Goal: Task Accomplishment & Management: Complete application form

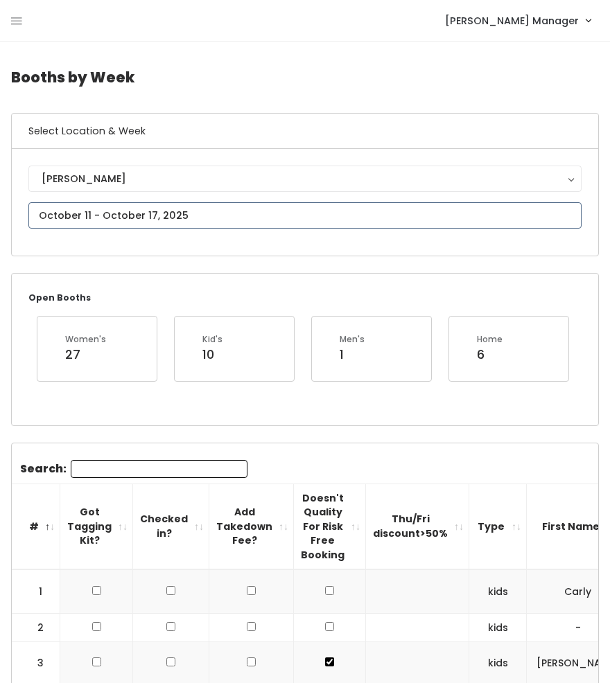
click at [124, 220] on input "text" at bounding box center [304, 215] width 553 height 26
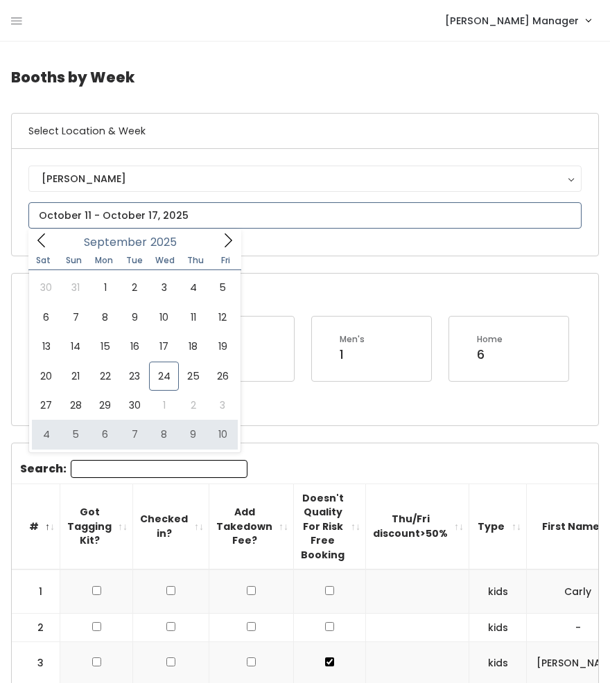
type input "[DATE] to [DATE]"
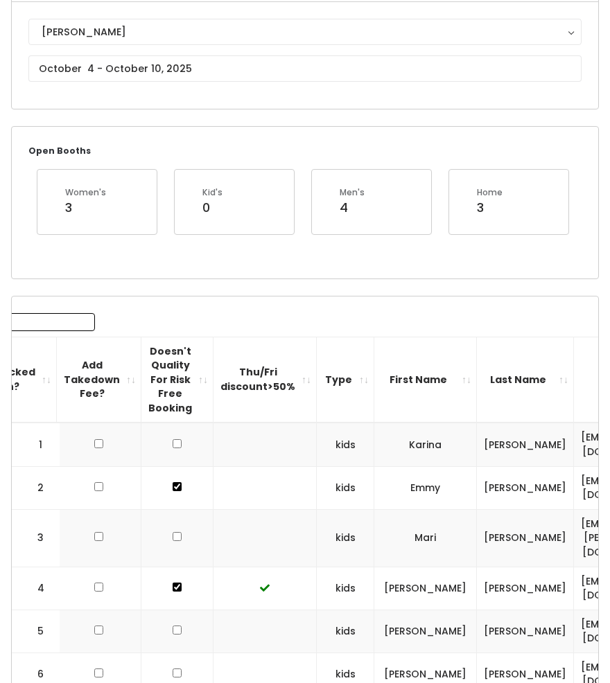
scroll to position [149, 0]
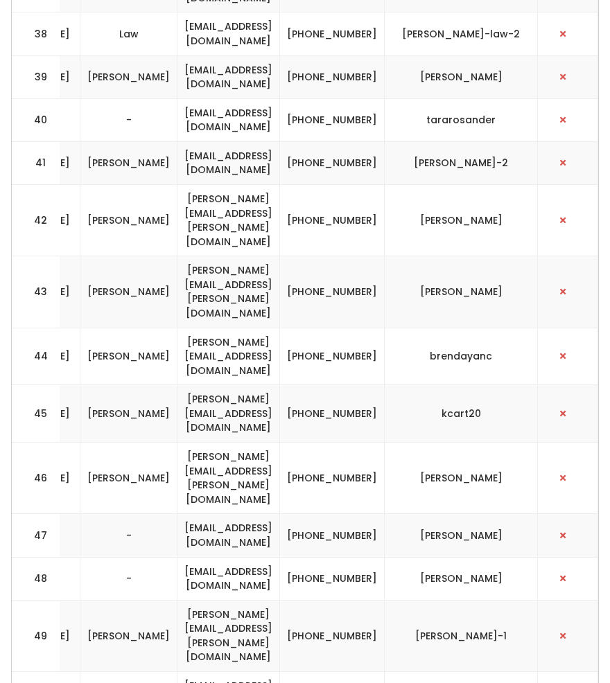
scroll to position [0, 582]
drag, startPoint x: 553, startPoint y: 382, endPoint x: 397, endPoint y: 382, distance: 155.9
drag, startPoint x: 527, startPoint y: 338, endPoint x: 195, endPoint y: 333, distance: 331.9
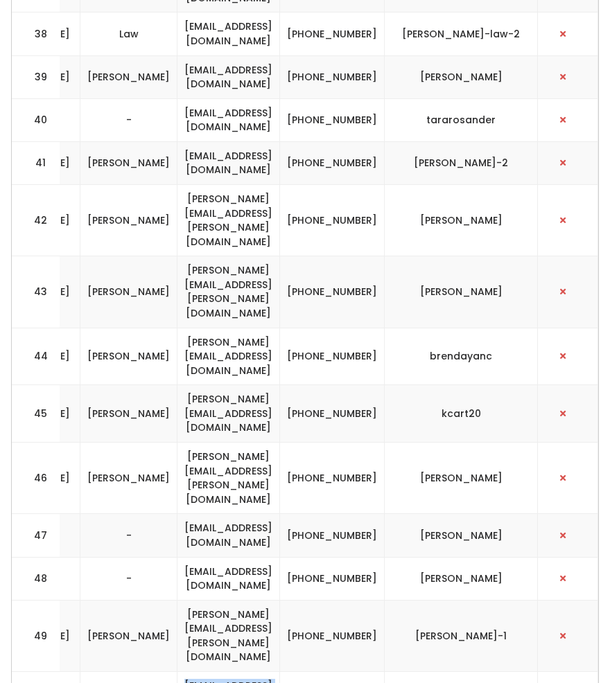
click at [195, 672] on tr "50 womens [PERSON_NAME] [EMAIL_ADDRESS][DOMAIN_NAME] [PHONE_NUMBER] gladsanz" at bounding box center [30, 693] width 1135 height 43
copy tr "[EMAIL_ADDRESS][DOMAIN_NAME] [PHONE_NUMBER] gladsanz"
click at [280, 672] on td "[EMAIL_ADDRESS][DOMAIN_NAME]" at bounding box center [228, 693] width 103 height 43
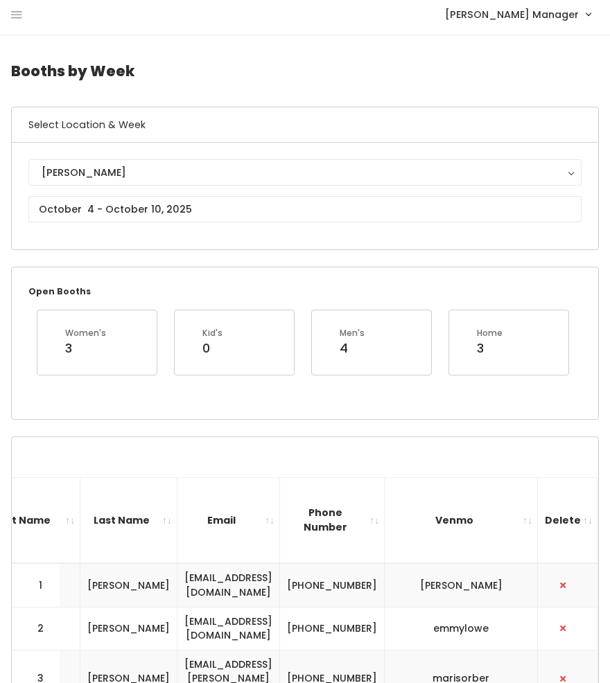
scroll to position [0, 0]
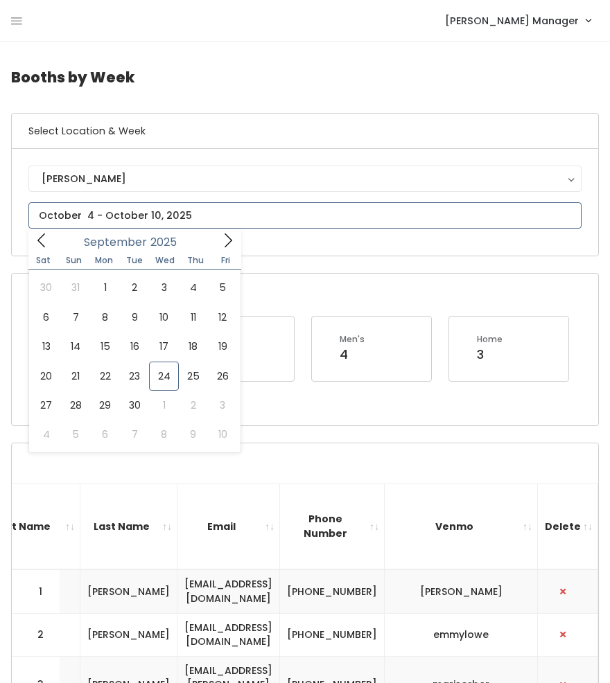
click at [94, 202] on input "text" at bounding box center [304, 215] width 553 height 26
type input "September 27 to October 3"
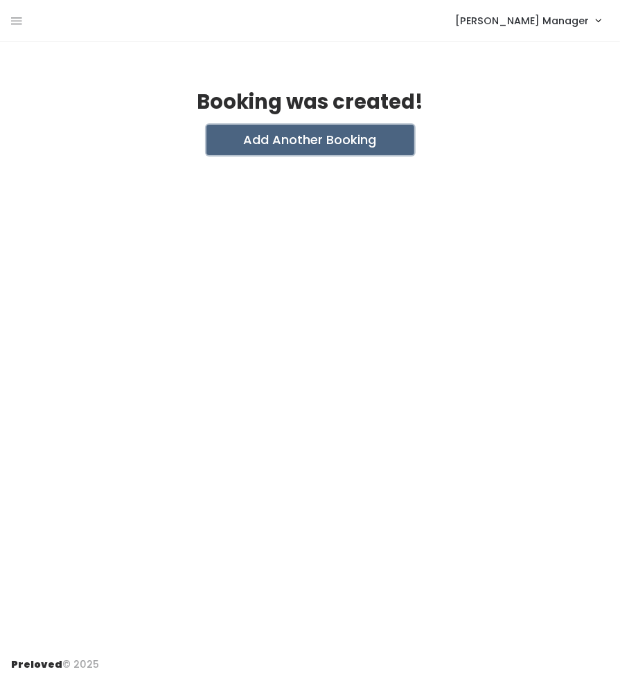
click at [282, 139] on button "Add Another Booking" at bounding box center [310, 140] width 208 height 30
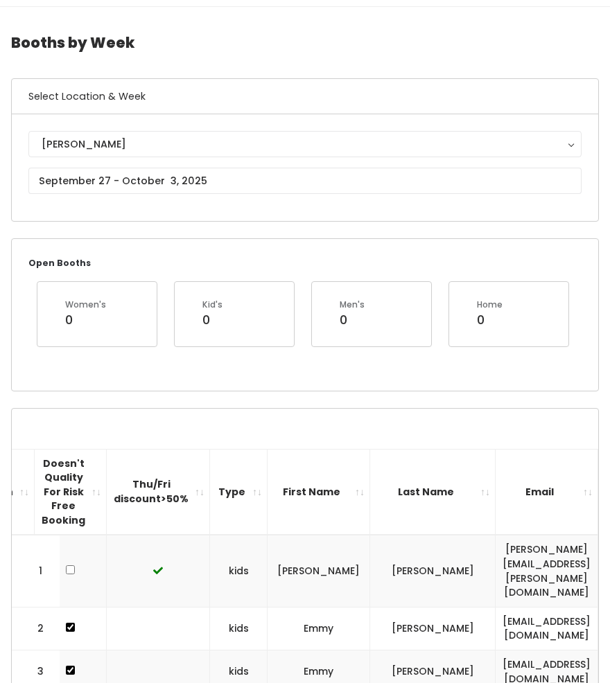
scroll to position [33, 0]
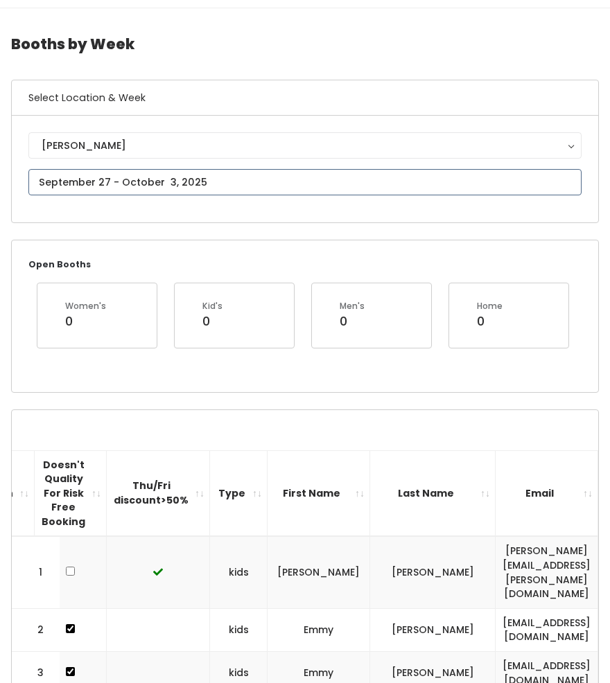
click at [177, 184] on input "text" at bounding box center [304, 182] width 553 height 26
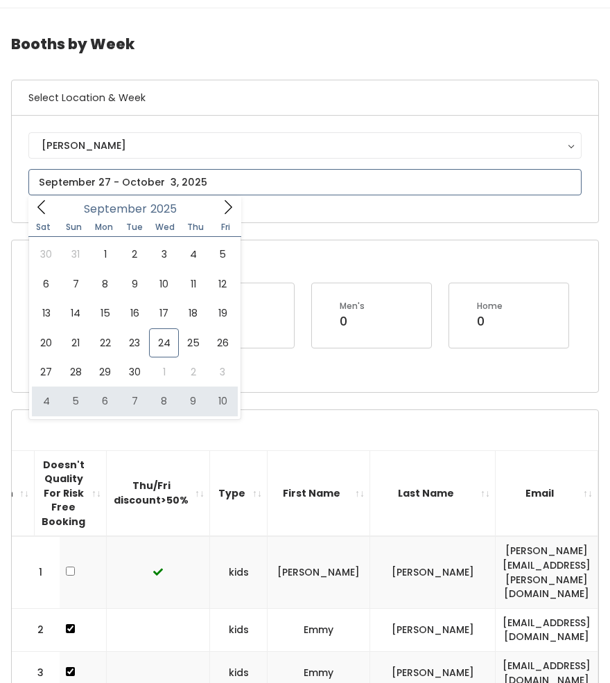
type input "[DATE] to [DATE]"
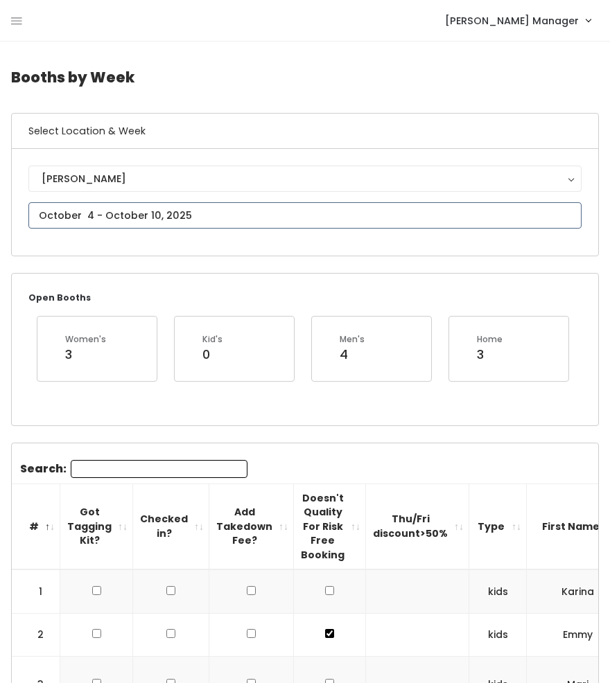
click at [154, 214] on input "text" at bounding box center [304, 215] width 553 height 26
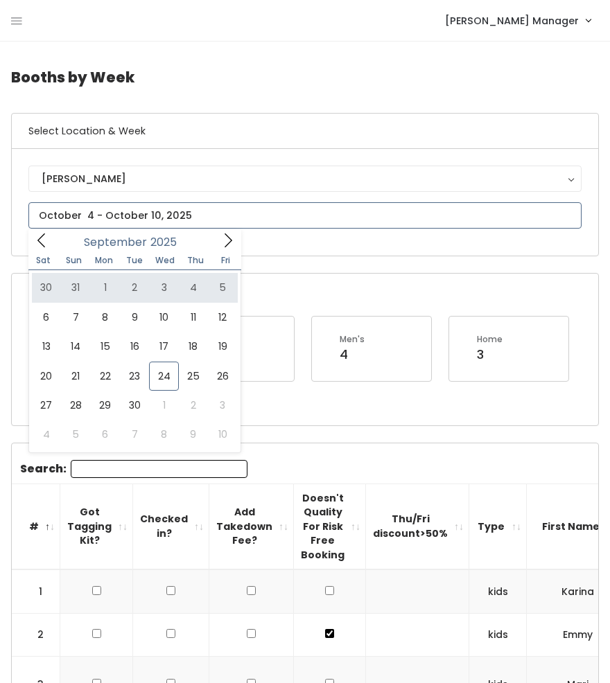
click at [229, 243] on icon at bounding box center [228, 240] width 8 height 14
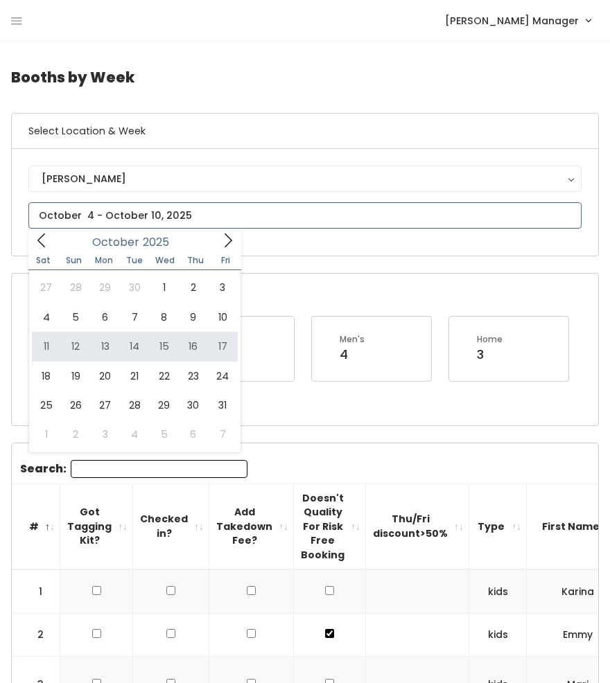
type input "[DATE] to [DATE]"
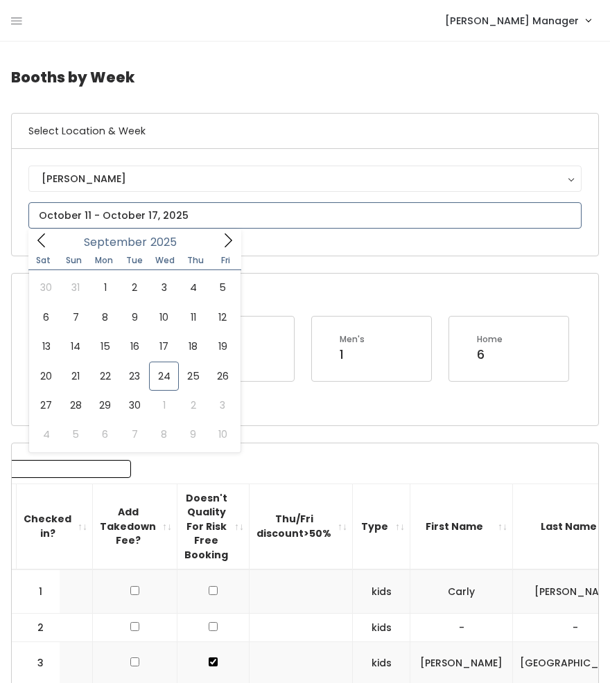
click at [141, 222] on input "text" at bounding box center [304, 215] width 553 height 26
type input "October 4 to October 10"
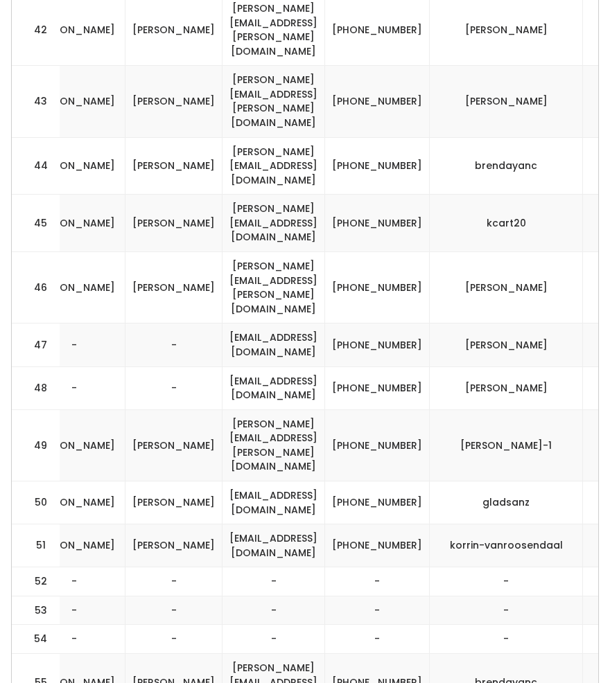
scroll to position [0, 548]
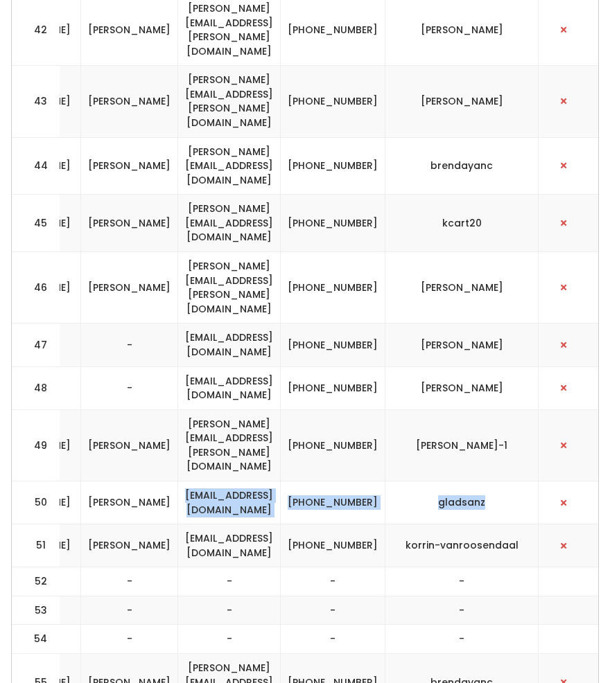
drag, startPoint x: 551, startPoint y: 154, endPoint x: 233, endPoint y: 154, distance: 318.0
click at [233, 481] on tr "50 womens [PERSON_NAME] [EMAIL_ADDRESS][DOMAIN_NAME] [PHONE_NUMBER] gladsanz" at bounding box center [31, 502] width 1135 height 43
copy tr "[EMAIL_ADDRESS][DOMAIN_NAME] [PHONE_NUMBER] gladsanz"
click at [538, 481] on td "gladsanz" at bounding box center [461, 502] width 153 height 43
drag, startPoint x: 553, startPoint y: 153, endPoint x: 231, endPoint y: 147, distance: 321.5
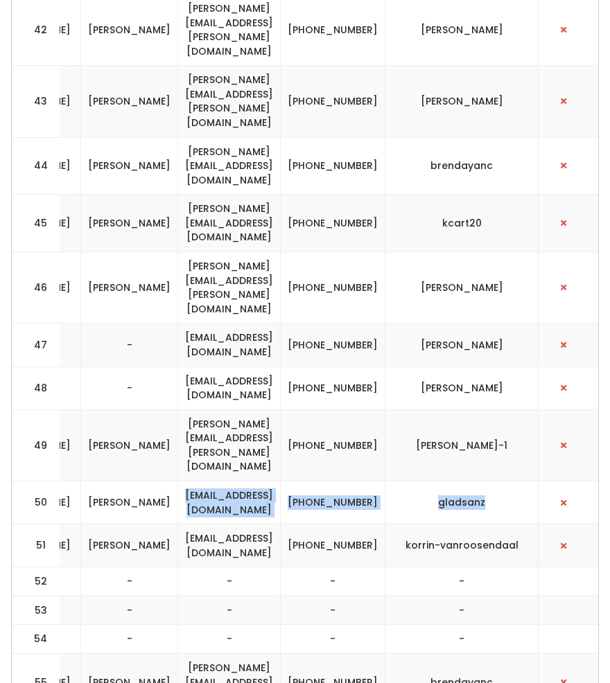
click at [231, 481] on tr "50 womens Gladys Sanchez gsanchez68@live.com (435) 435-7996 gladsanz" at bounding box center [31, 502] width 1135 height 43
copy tr "gsanchez68@live.com (435) 435-7996 gladsanz"
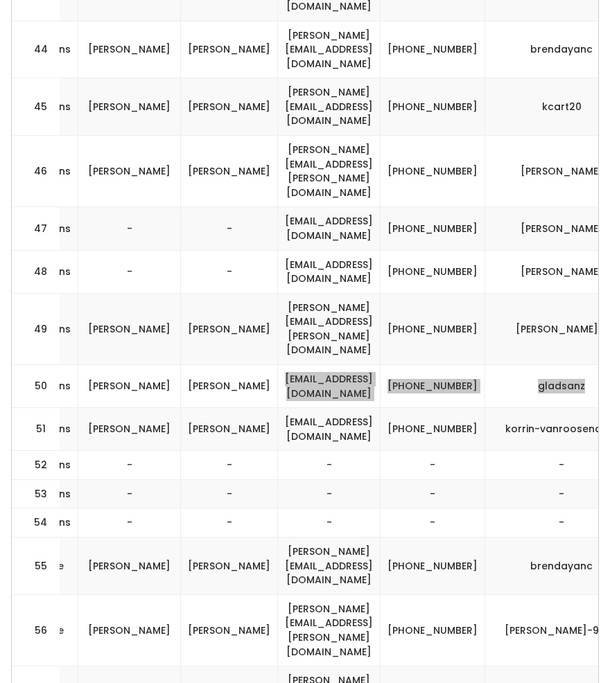
scroll to position [2631, 0]
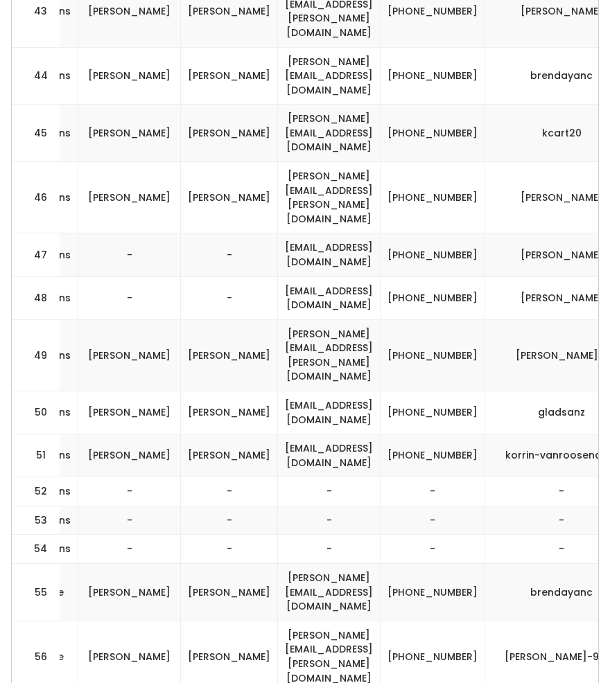
drag, startPoint x: 533, startPoint y: 71, endPoint x: 487, endPoint y: 57, distance: 47.8
click at [485, 391] on td "[PHONE_NUMBER]" at bounding box center [432, 412] width 105 height 43
copy td "[PHONE_NUMBER]"
click at [276, 564] on td "Crapo" at bounding box center [229, 593] width 97 height 58
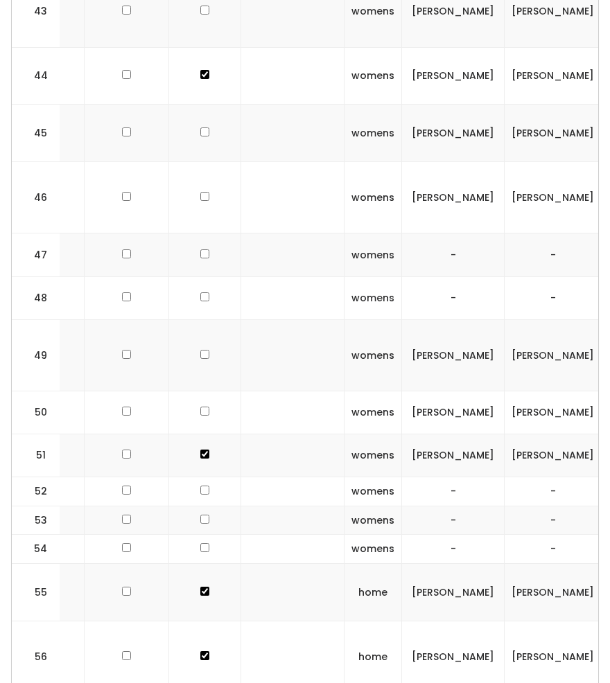
scroll to position [0, 118]
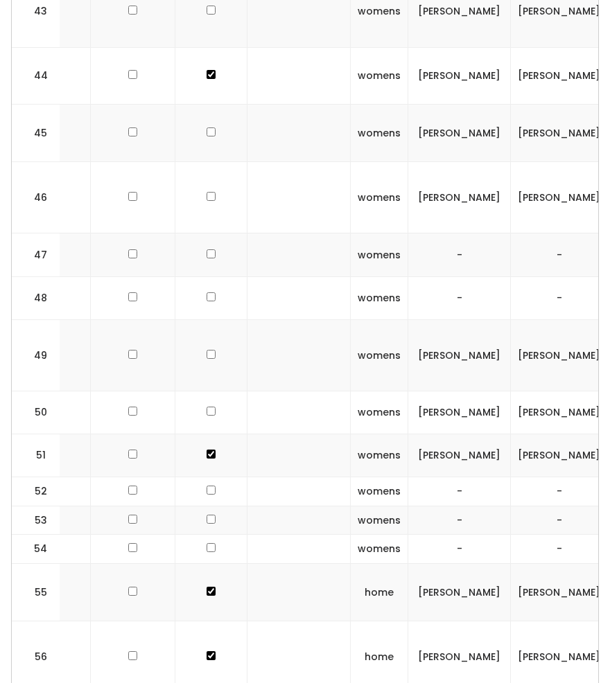
checkbox input "true"
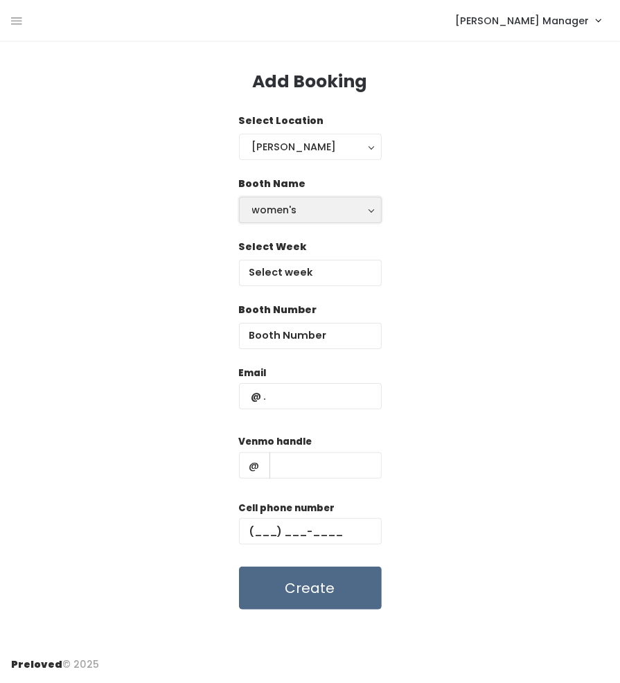
click at [299, 219] on button "women's" at bounding box center [310, 210] width 143 height 26
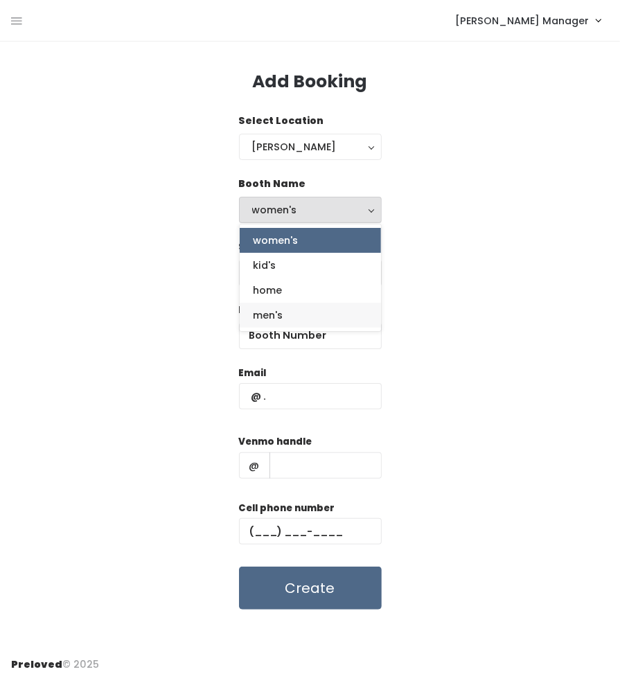
click at [283, 311] on link "men's" at bounding box center [310, 315] width 141 height 25
select select "mens"
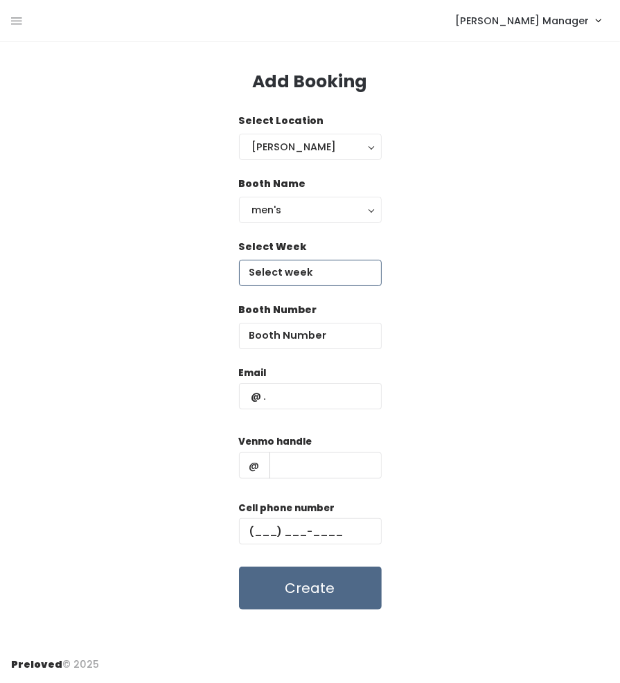
click at [271, 266] on input "text" at bounding box center [310, 273] width 143 height 26
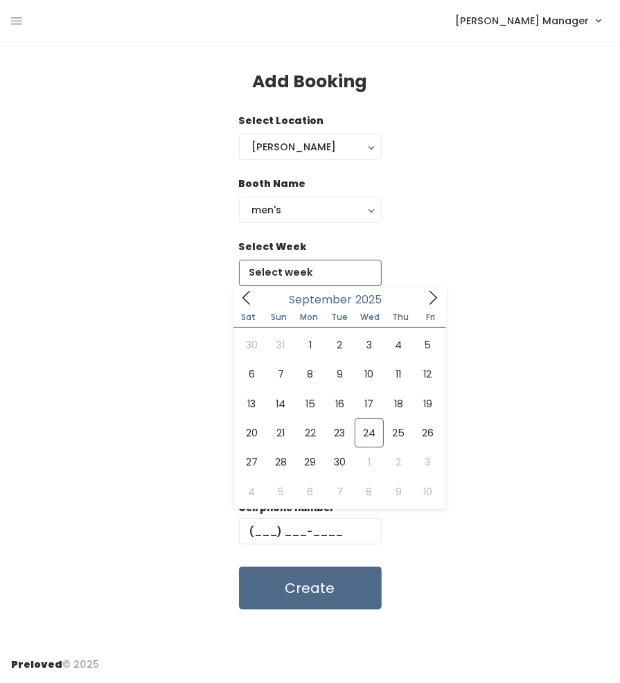
click at [434, 301] on icon at bounding box center [432, 297] width 15 height 15
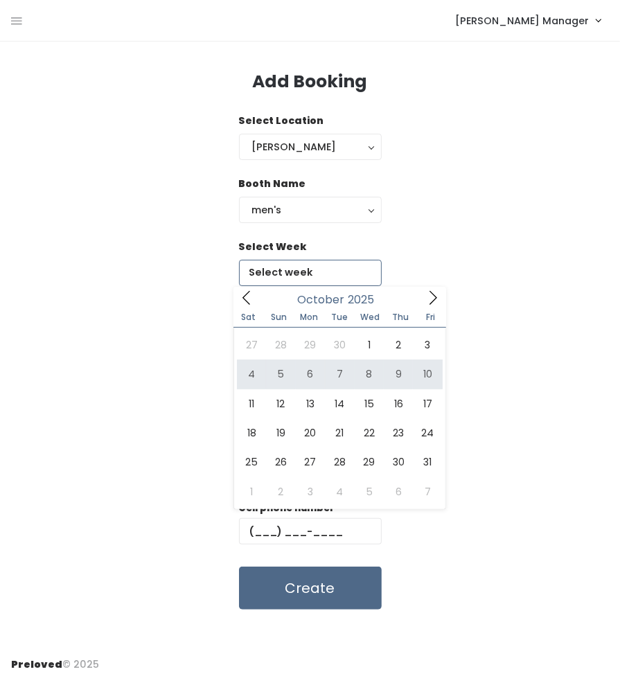
type input "[DATE] to [DATE]"
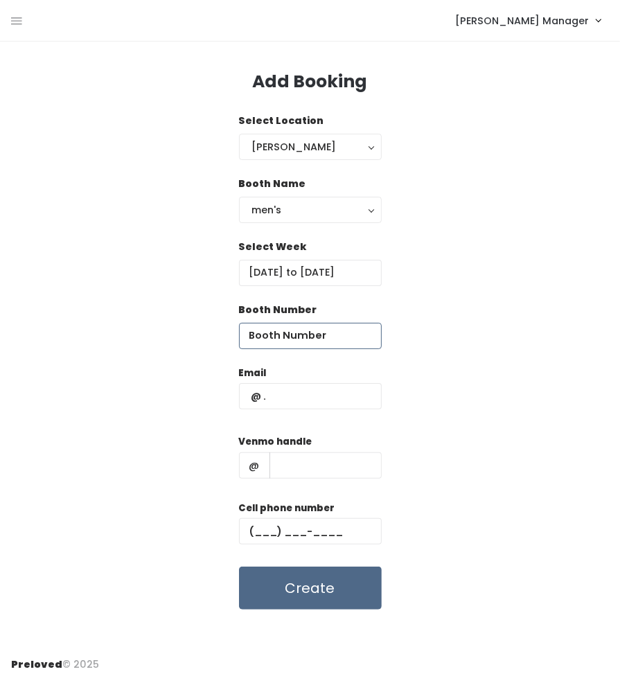
click at [291, 342] on input "number" at bounding box center [310, 336] width 143 height 26
type input "63"
click at [292, 394] on input "text" at bounding box center [310, 396] width 143 height 26
paste input "[EMAIL_ADDRESS][DOMAIN_NAME] [PHONE_NUMBER] gladsanz"
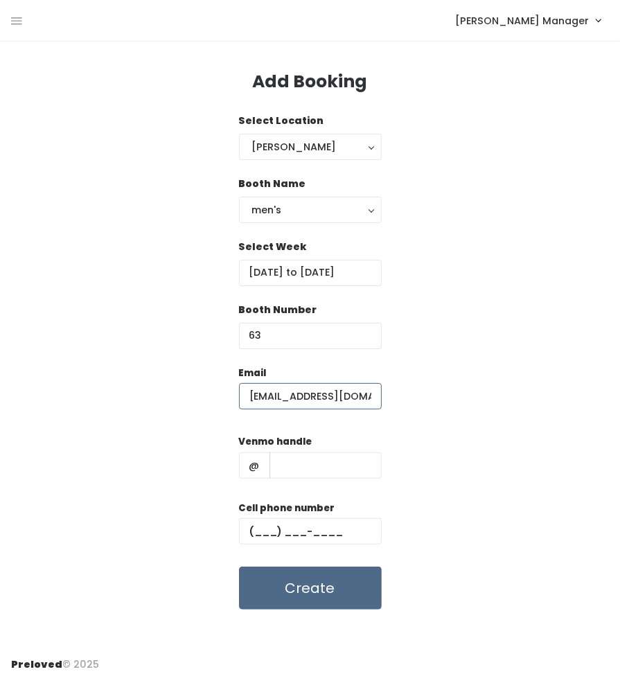
type input "[EMAIL_ADDRESS][DOMAIN_NAME]"
click at [344, 458] on input "text" at bounding box center [325, 465] width 112 height 26
paste input "[EMAIL_ADDRESS][DOMAIN_NAME] [PHONE_NUMBER] gladsanz"
drag, startPoint x: 322, startPoint y: 469, endPoint x: 125, endPoint y: 494, distance: 198.3
click at [125, 494] on div "Email [EMAIL_ADDRESS][DOMAIN_NAME] Venmo handle @ [EMAIL_ADDRESS][DOMAIN_NAME] …" at bounding box center [310, 488] width 598 height 245
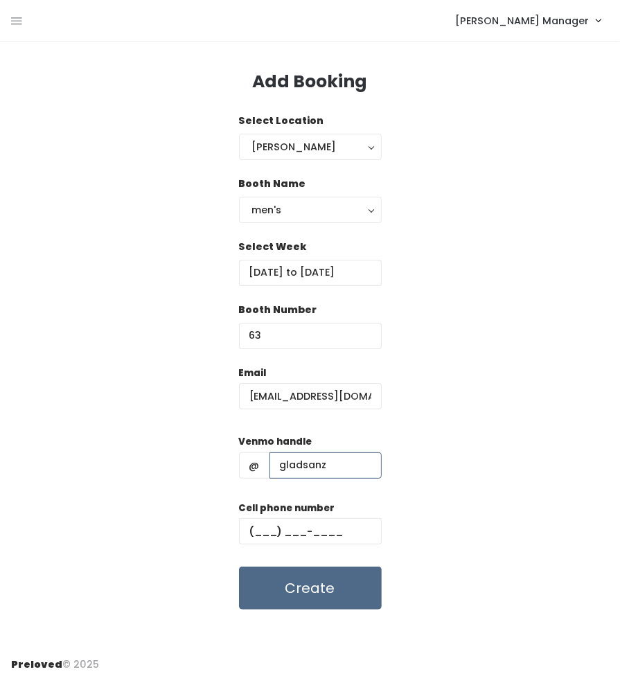
type input "gladsanz"
click at [258, 538] on input "text" at bounding box center [310, 531] width 143 height 26
paste input "[PHONE_NUMBER]"
drag, startPoint x: 329, startPoint y: 528, endPoint x: 202, endPoint y: 545, distance: 127.9
click at [202, 545] on div "Email [EMAIL_ADDRESS][DOMAIN_NAME] Venmo handle @ gladsanz Cell phone number [P…" at bounding box center [310, 488] width 598 height 245
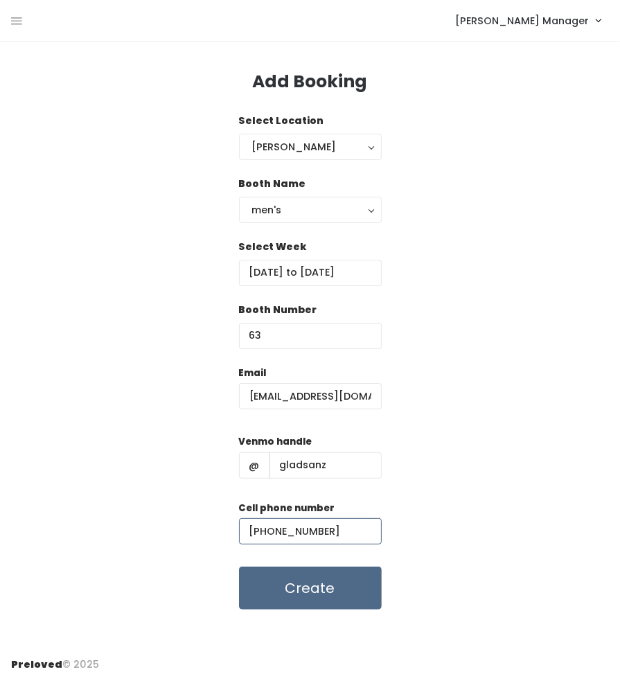
paste input "435) 435-7996"
type input "[PHONE_NUMBER]"
click at [346, 604] on button "Create" at bounding box center [310, 588] width 143 height 43
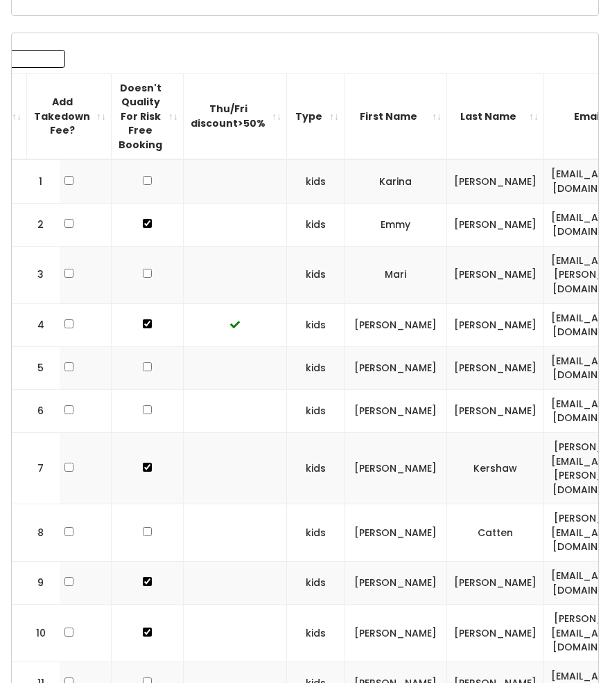
scroll to position [409, 0]
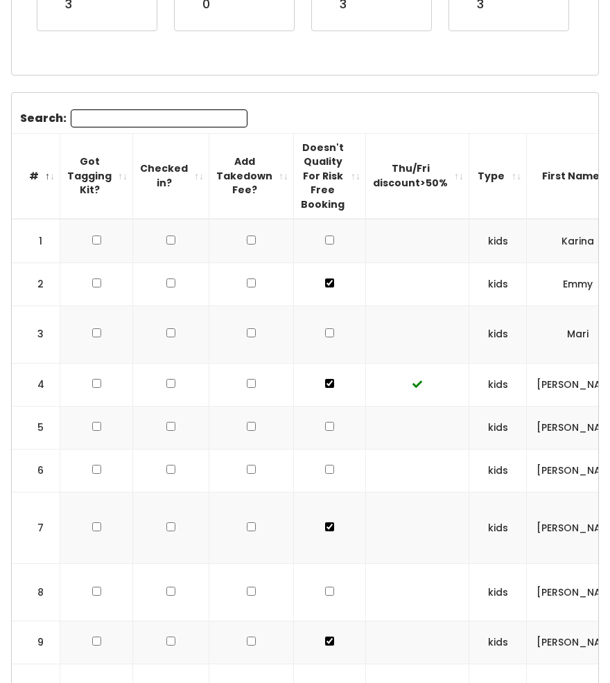
scroll to position [409, 0]
